Goal: Task Accomplishment & Management: Use online tool/utility

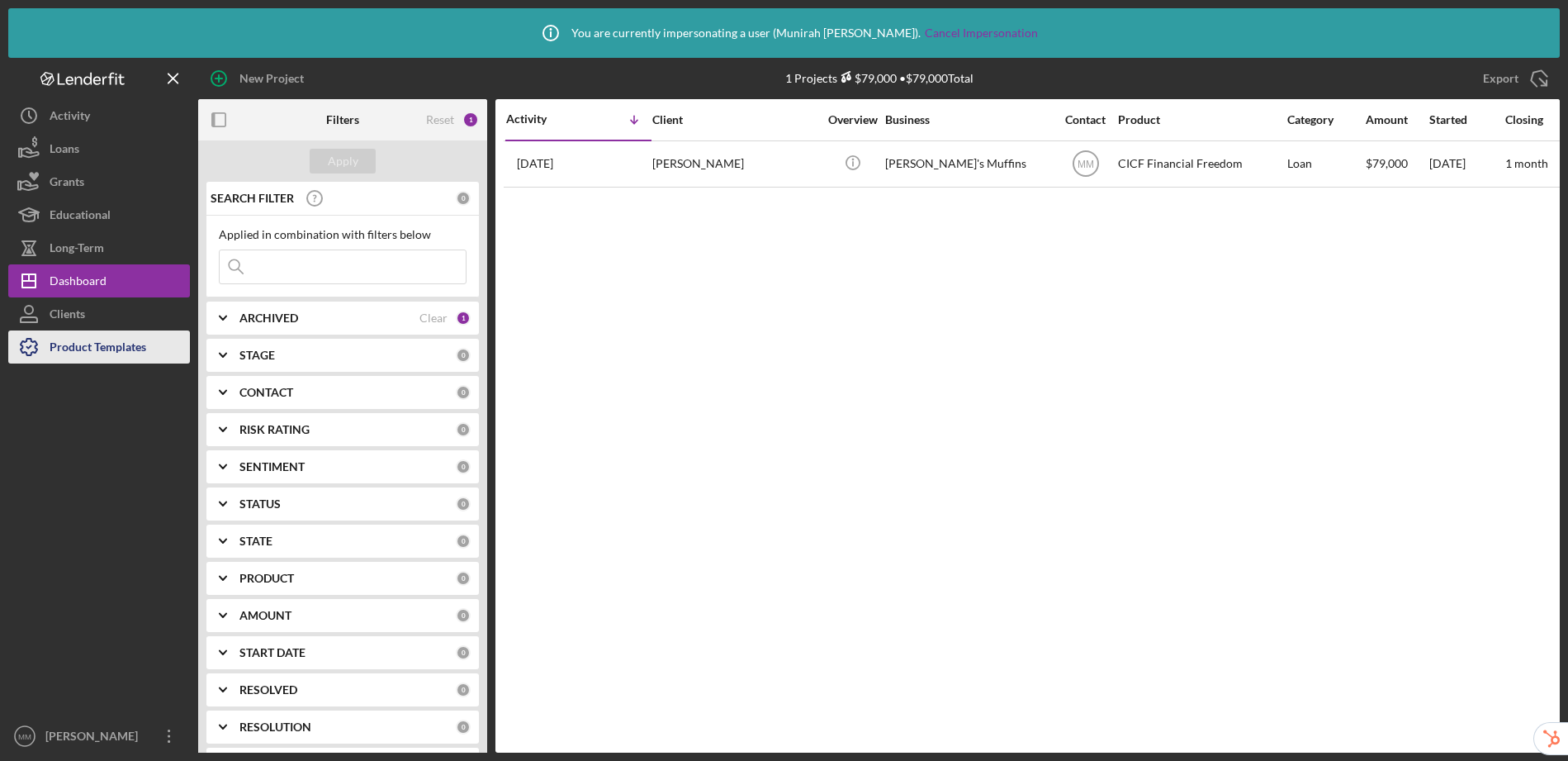
click at [122, 350] on div "Product Templates" at bounding box center [98, 349] width 97 height 37
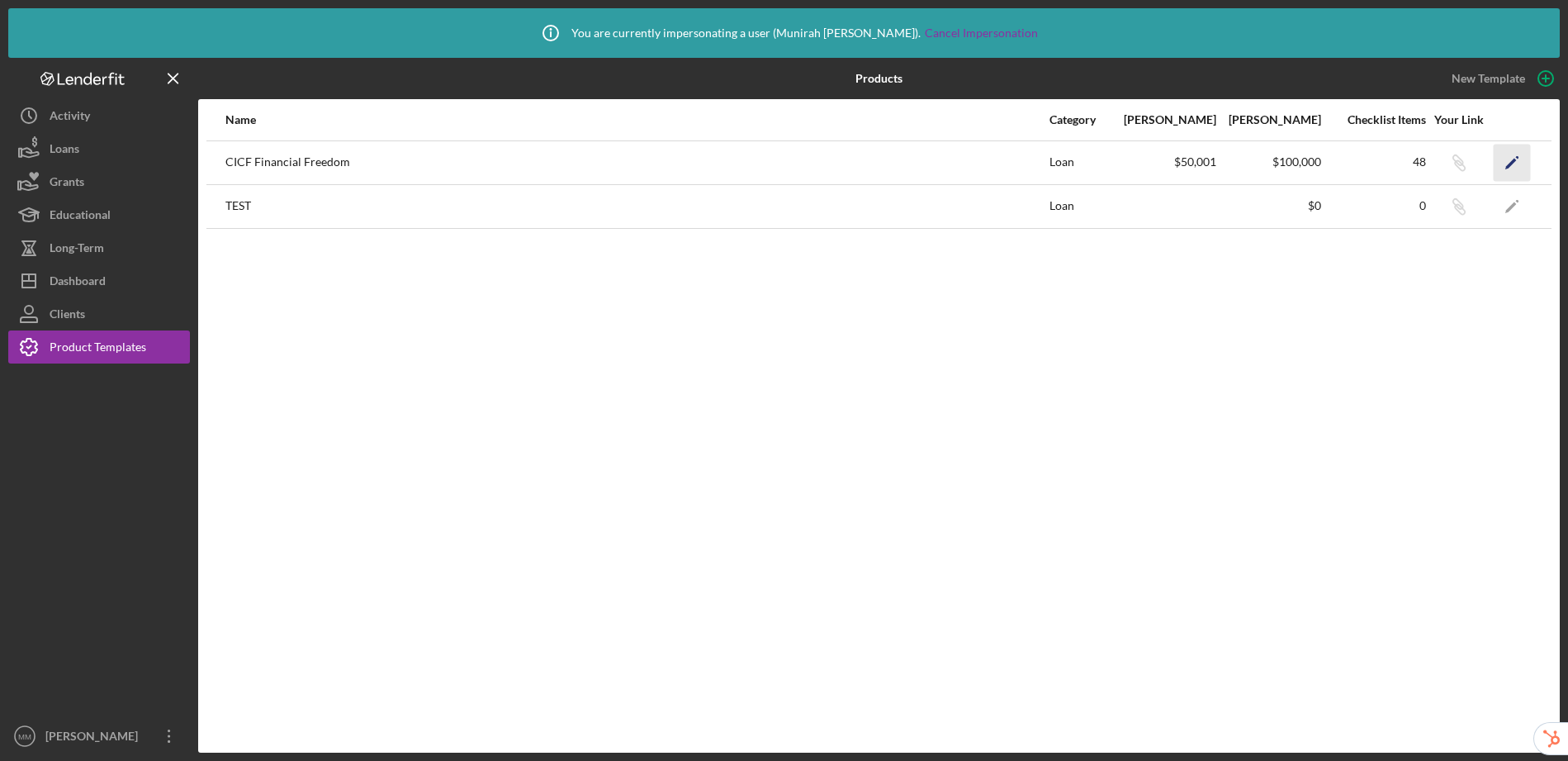
click at [1509, 164] on polygon "button" at bounding box center [1511, 163] width 11 height 11
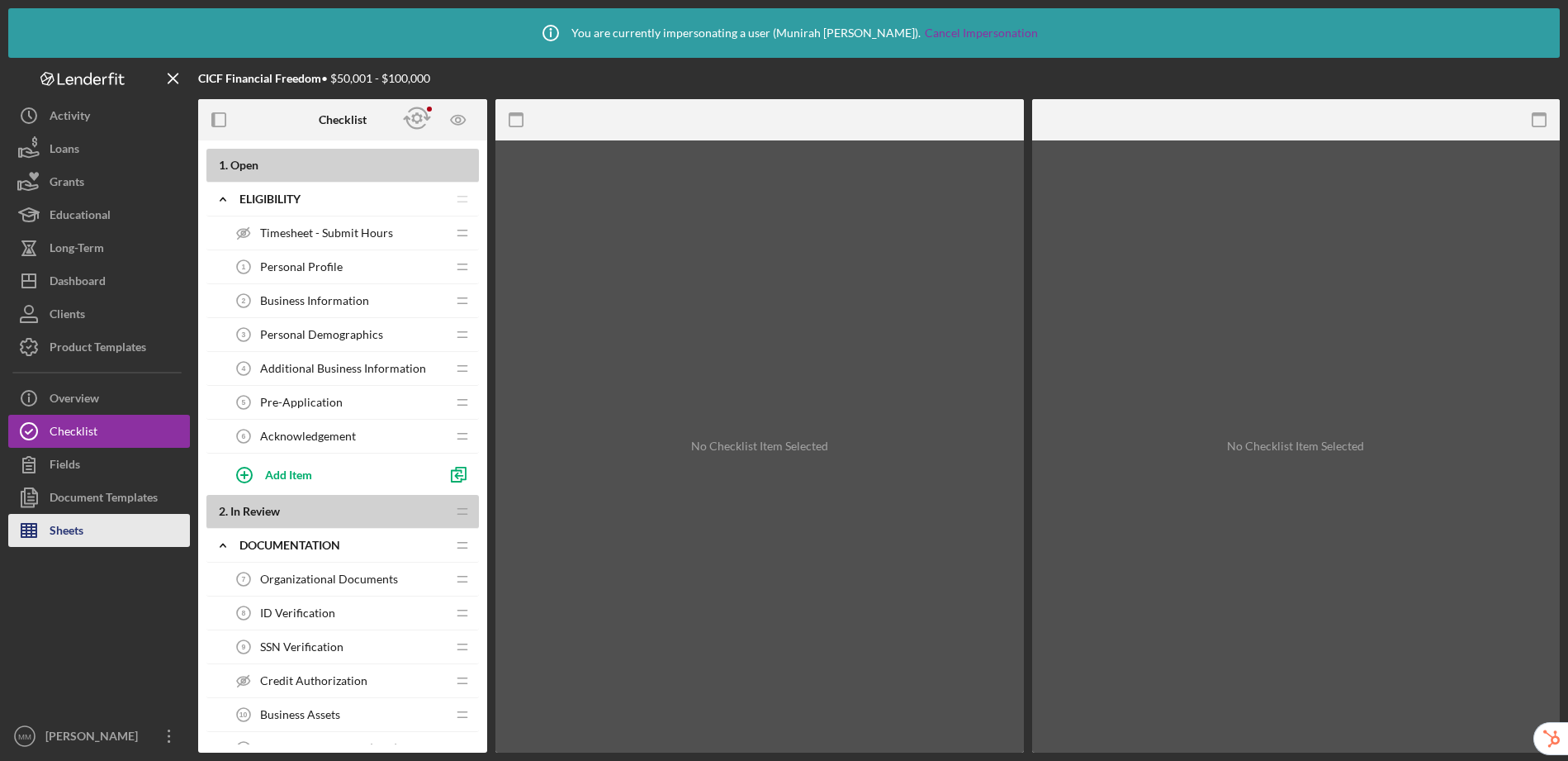
click at [94, 539] on button "Sheets" at bounding box center [99, 530] width 182 height 33
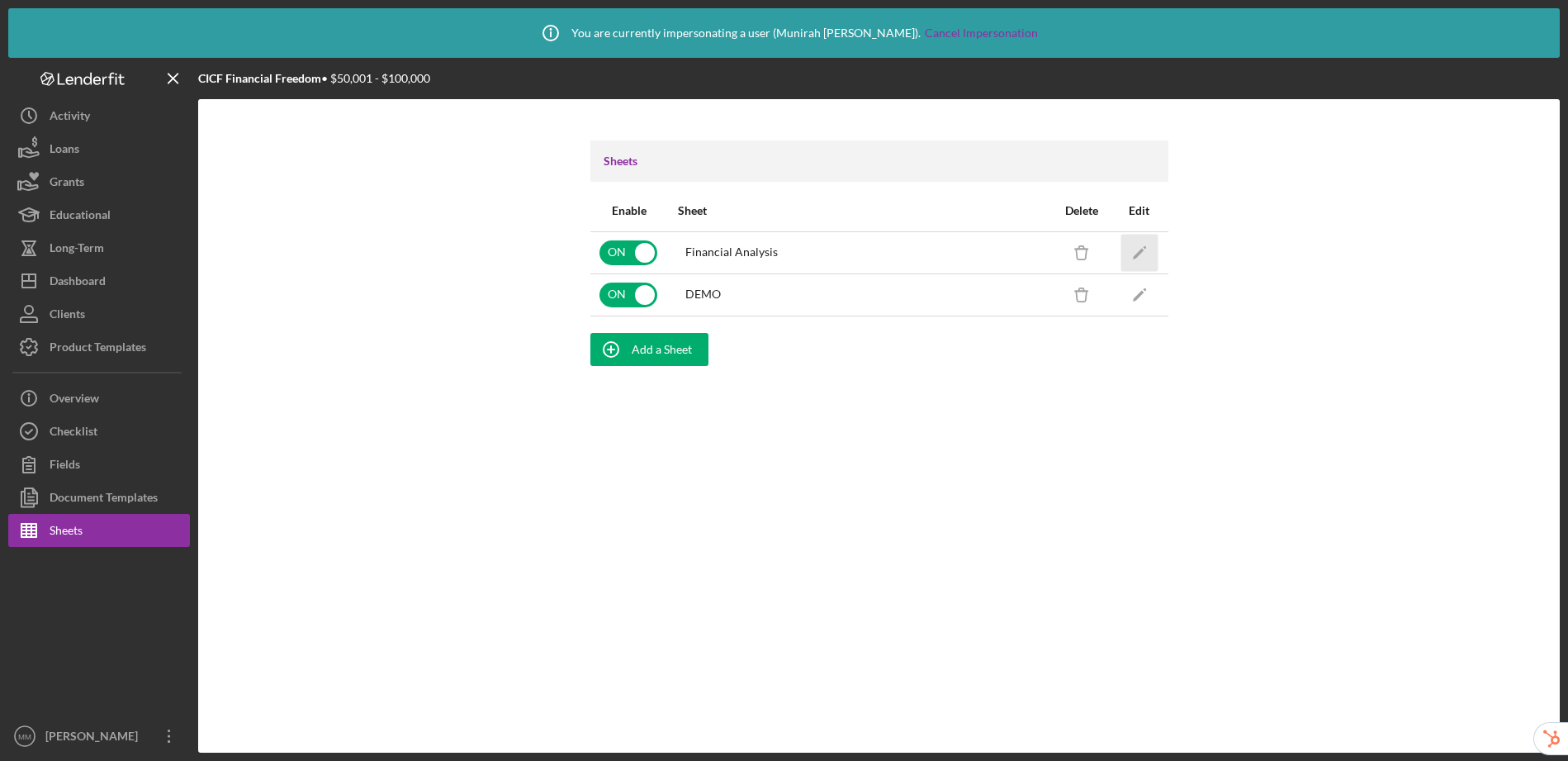
click at [1144, 250] on icon "Icon/Edit" at bounding box center [1139, 252] width 37 height 37
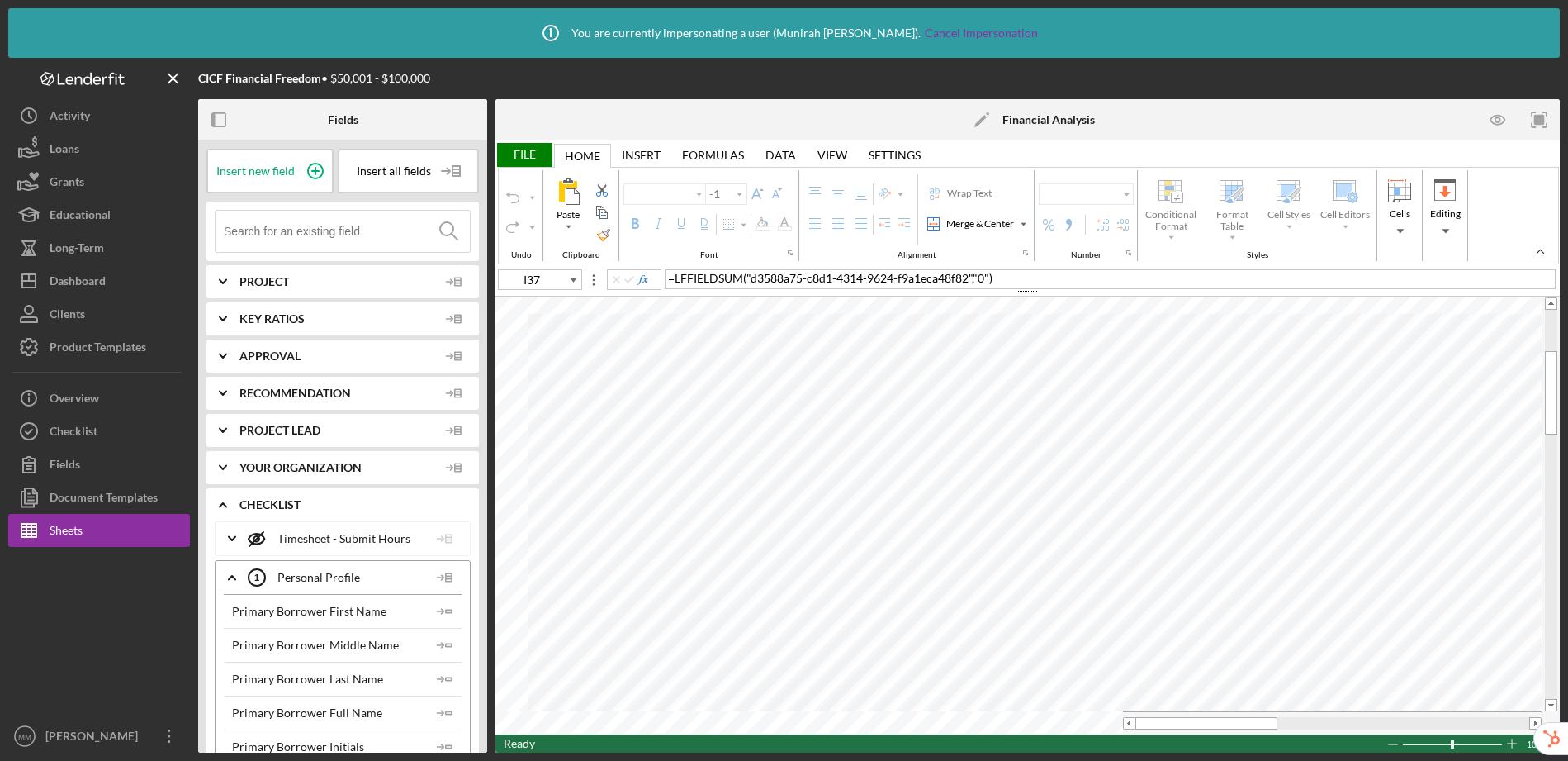
type input "Calibri"
type input "11"
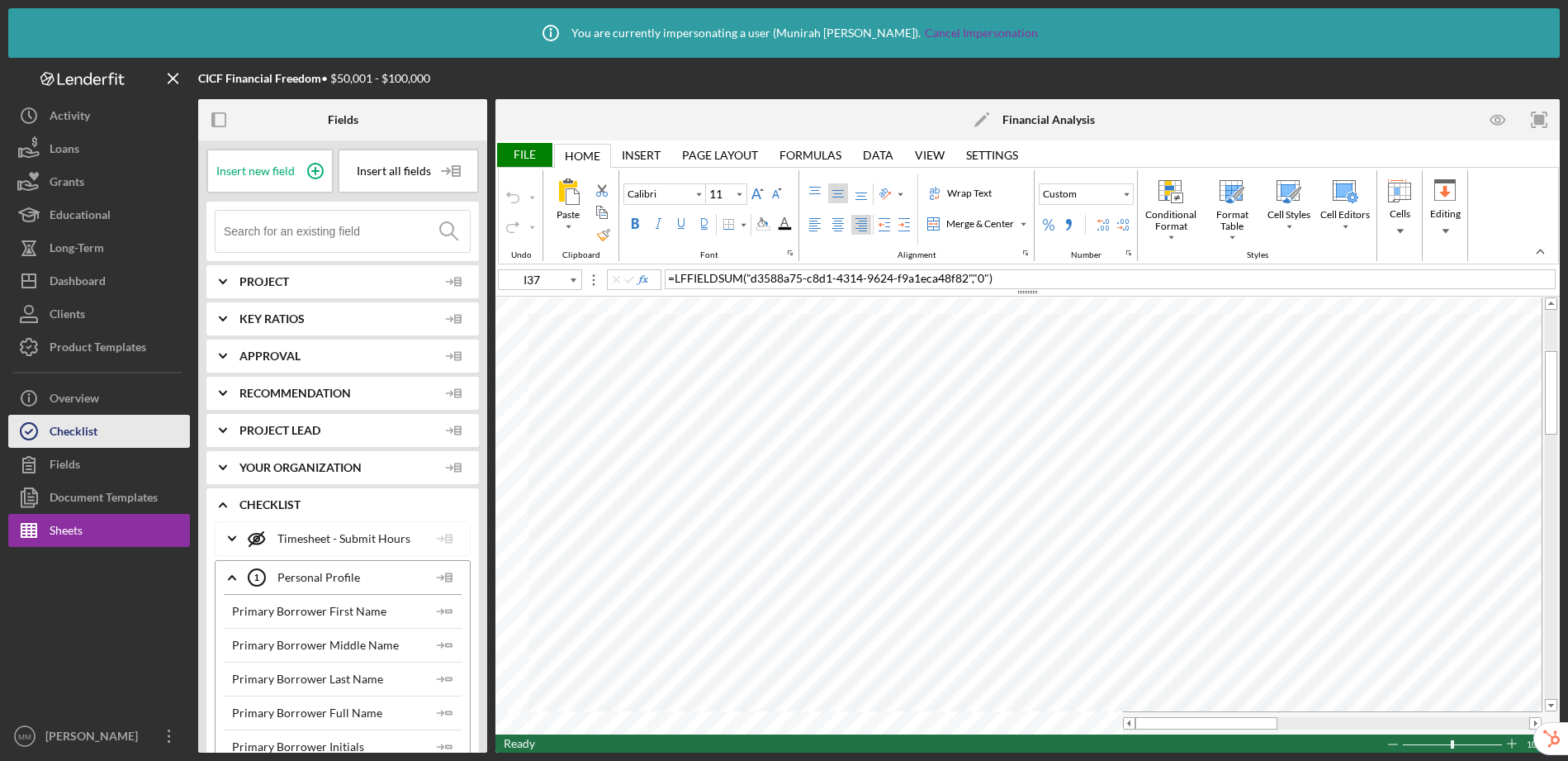
click at [114, 419] on button "Checklist" at bounding box center [99, 432] width 182 height 33
